Goal: Communication & Community: Ask a question

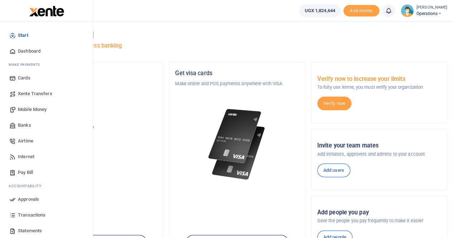
click at [28, 217] on span "Transactions" at bounding box center [32, 215] width 28 height 7
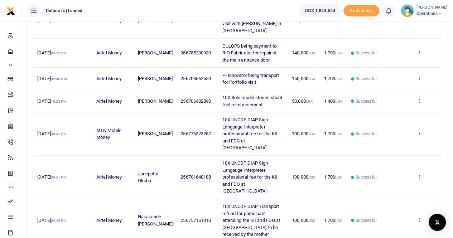
scroll to position [72, 0]
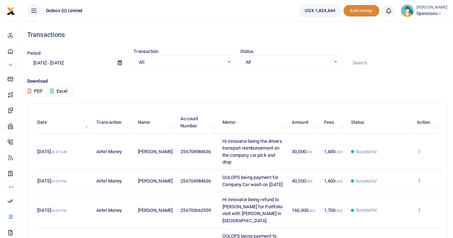
click at [359, 9] on span "Add money" at bounding box center [362, 11] width 36 height 12
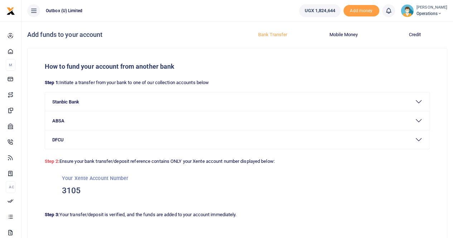
click at [277, 34] on button "Bank Transfer" at bounding box center [273, 34] width 62 height 11
click at [433, 221] on div "Open Intercom Messenger" at bounding box center [437, 222] width 19 height 19
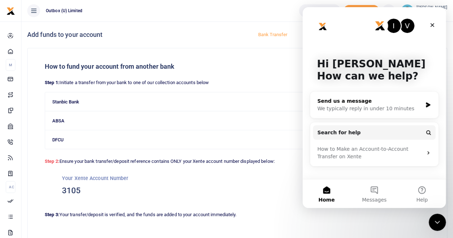
click at [337, 104] on div "Send us a message" at bounding box center [370, 102] width 105 height 8
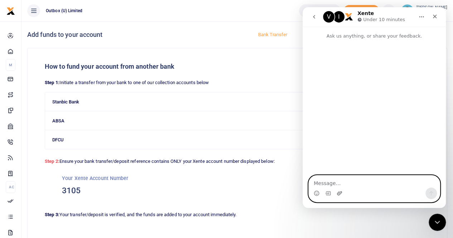
click at [338, 194] on icon "Upload attachment" at bounding box center [339, 193] width 5 height 4
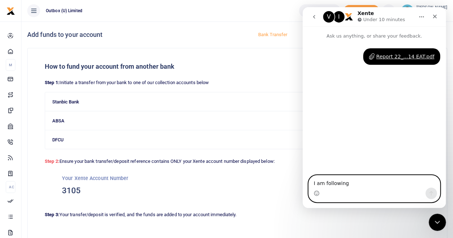
type textarea "I am following u"
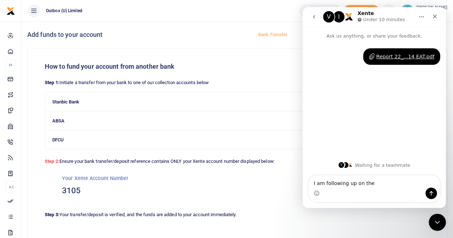
type textarea "I am following up on the"
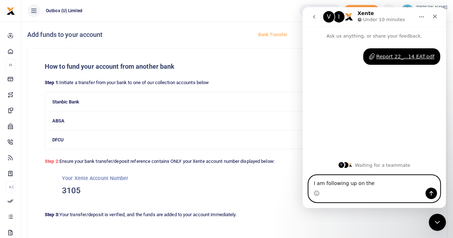
click at [378, 181] on textarea "I am following up on the" at bounding box center [374, 182] width 131 height 12
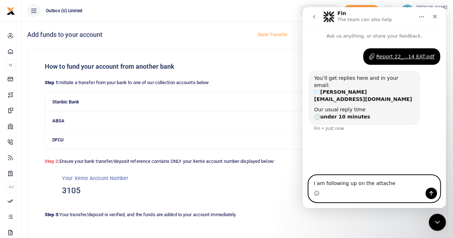
type textarea "I am following up on the attached"
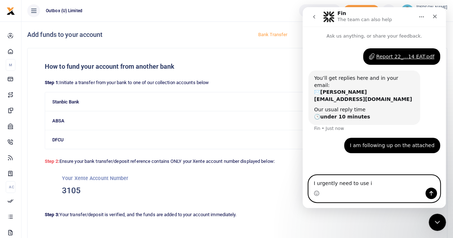
type textarea "I urgently need to use it"
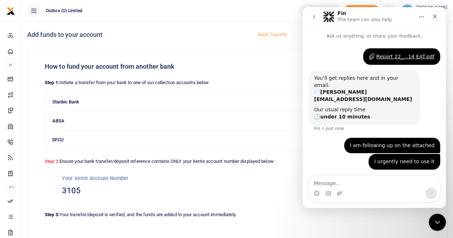
click at [268, 73] on div "How to fund your account from another bank Step 1: Initiate a transfer from you…" at bounding box center [238, 143] width 420 height 190
click at [436, 16] on icon "Close" at bounding box center [435, 17] width 4 height 4
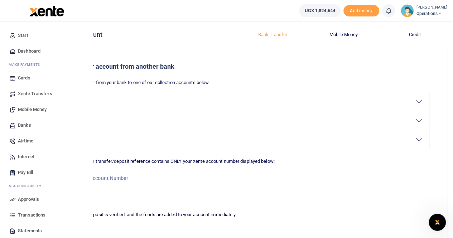
click at [24, 51] on span "Dashboard" at bounding box center [29, 51] width 23 height 7
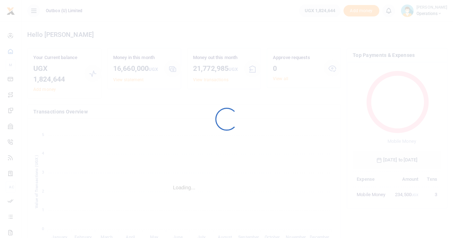
scroll to position [6, 6]
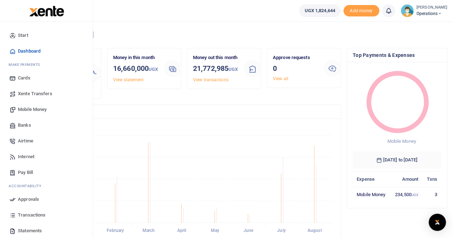
click at [29, 49] on span "Dashboard" at bounding box center [29, 51] width 23 height 7
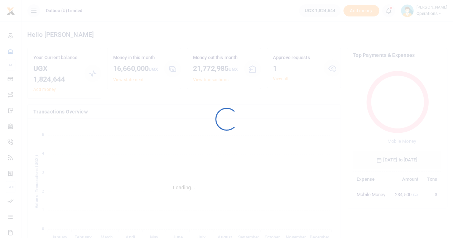
scroll to position [95, 83]
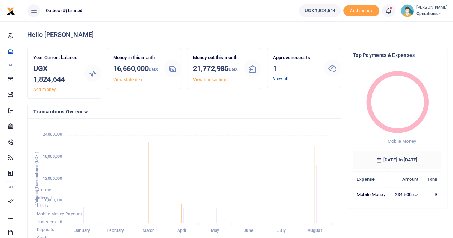
click at [282, 77] on link "View all" at bounding box center [280, 78] width 15 height 5
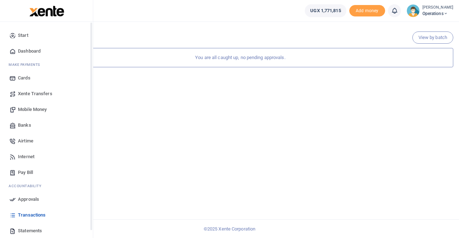
click at [22, 51] on span "Dashboard" at bounding box center [29, 51] width 23 height 7
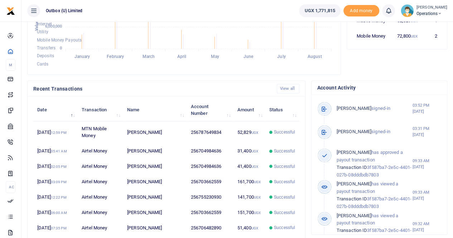
scroll to position [179, 0]
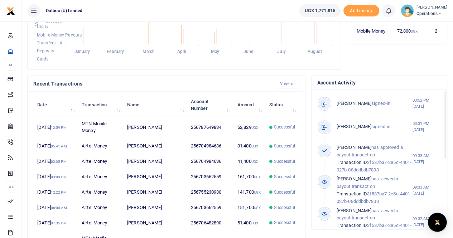
click at [439, 221] on img "Open Intercom Messenger" at bounding box center [437, 222] width 9 height 9
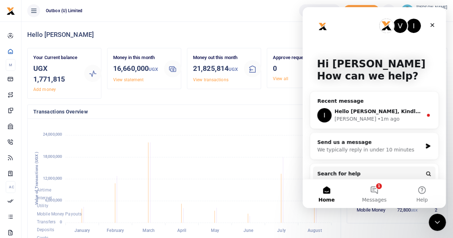
scroll to position [0, 0]
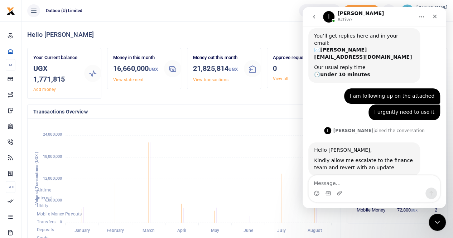
scroll to position [43, 0]
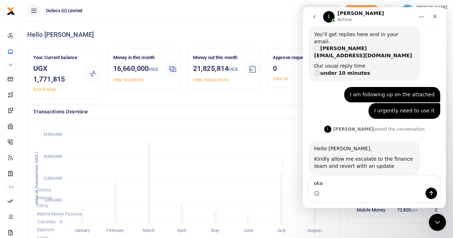
type textarea "okay"
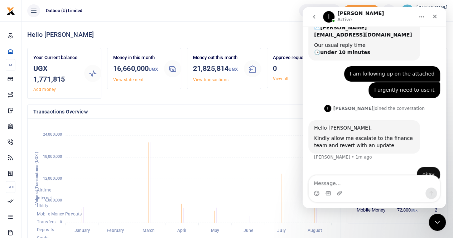
scroll to position [65, 0]
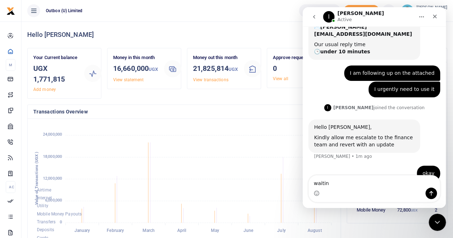
type textarea "waiting"
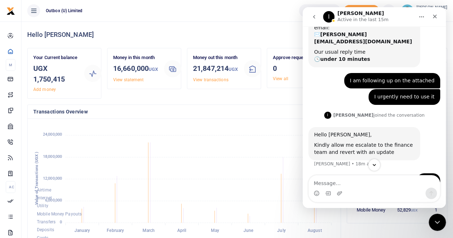
scroll to position [81, 0]
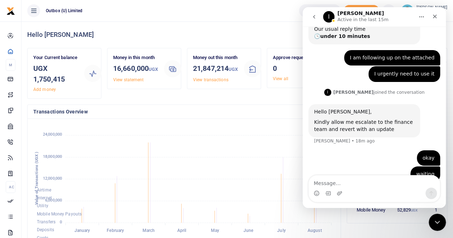
click at [196, 9] on ul "Outbox (U) Limited" at bounding box center [158, 11] width 272 height 22
